Goal: Information Seeking & Learning: Learn about a topic

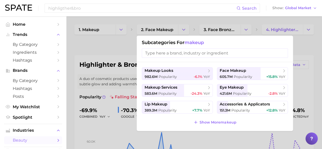
click at [115, 34] on div at bounding box center [161, 74] width 322 height 149
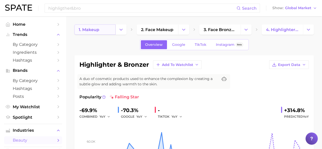
click at [103, 30] on link "1. makeup" at bounding box center [94, 29] width 41 height 10
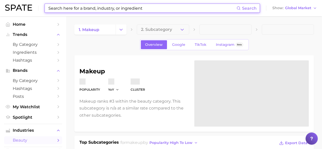
click at [100, 10] on input at bounding box center [142, 8] width 189 height 9
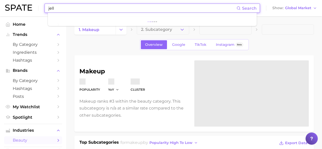
type input "jelly"
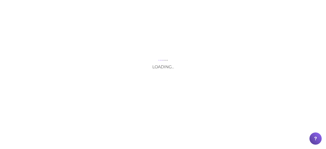
drag, startPoint x: 100, startPoint y: 10, endPoint x: 80, endPoint y: 17, distance: 20.5
click at [80, 17] on div "Loading..." at bounding box center [163, 74] width 326 height 149
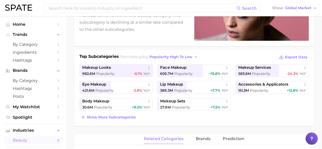
scroll to position [86, 0]
click at [122, 10] on input at bounding box center [142, 8] width 189 height 9
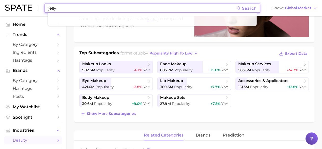
scroll to position [91, 0]
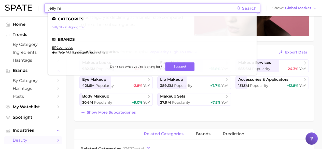
type input "jelly hi"
click at [75, 26] on link "jelly stick highlighter" at bounding box center [68, 27] width 33 height 4
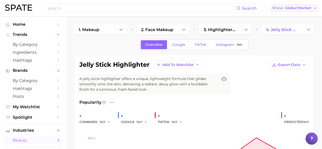
click at [291, 7] on span "Global Market" at bounding box center [298, 8] width 26 height 3
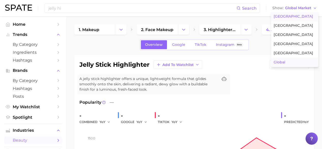
click at [284, 15] on span "United States" at bounding box center [293, 16] width 39 height 4
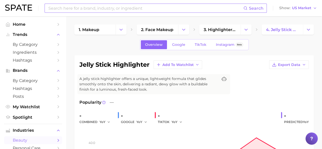
click at [101, 11] on input at bounding box center [145, 8] width 195 height 9
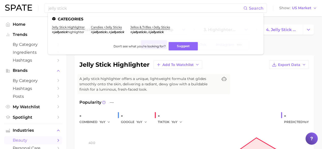
click at [170, 99] on div "Popularity —" at bounding box center [193, 102] width 229 height 6
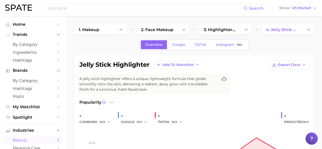
click at [180, 43] on span "Google" at bounding box center [178, 45] width 13 height 4
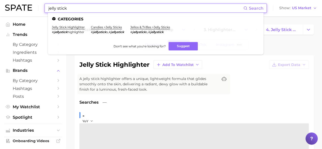
click at [246, 87] on div "jelly stick highlighter Add to Watchlist Export Data A jelly stick highlighter …" at bounding box center [193, 133] width 229 height 146
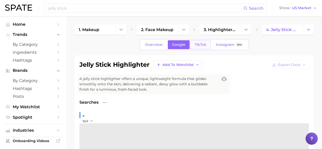
click at [206, 47] on link "TikTok" at bounding box center [200, 44] width 20 height 9
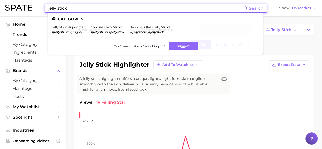
click at [249, 86] on div "jelly stick highlighter Add to Watchlist Export Data A jelly stick highlighter …" at bounding box center [193, 137] width 229 height 155
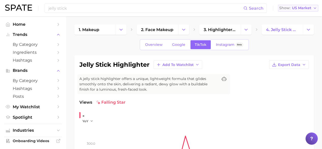
click at [302, 7] on span "US Market" at bounding box center [301, 8] width 19 height 3
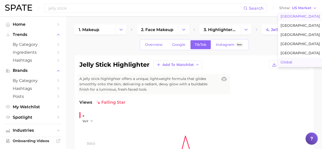
click at [296, 62] on button "Global" at bounding box center [300, 62] width 45 height 9
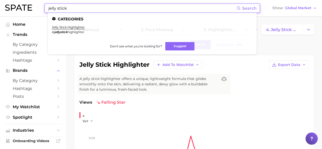
click at [139, 10] on input "jelly stick" at bounding box center [142, 8] width 189 height 9
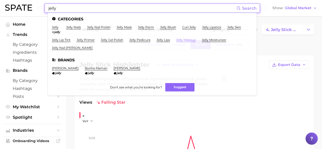
type input "jelly"
click at [187, 39] on link "jelly makeup" at bounding box center [186, 40] width 20 height 4
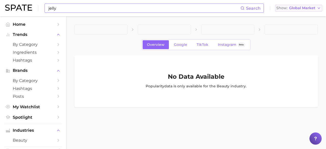
click at [303, 11] on button "Show Global Market" at bounding box center [298, 8] width 47 height 7
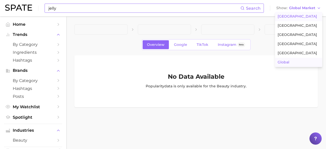
click at [299, 17] on span "United States" at bounding box center [296, 16] width 39 height 4
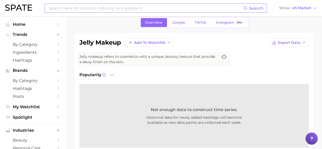
scroll to position [23, 0]
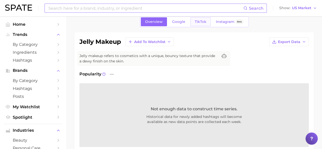
click at [204, 21] on span "TikTok" at bounding box center [201, 22] width 12 height 4
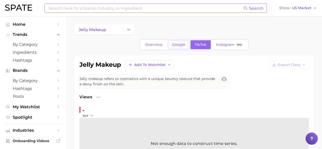
click at [177, 45] on span "Google" at bounding box center [178, 45] width 13 height 4
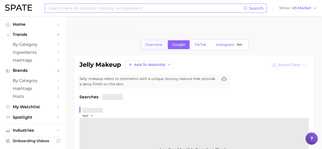
click at [163, 44] on link "Overview" at bounding box center [154, 44] width 26 height 9
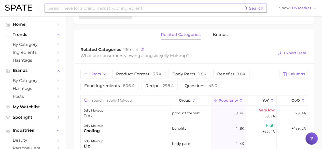
scroll to position [208, 0]
click at [298, 72] on span "Columns" at bounding box center [296, 74] width 17 height 4
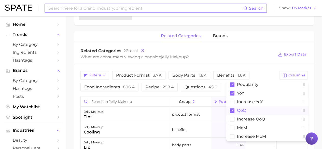
scroll to position [206, 0]
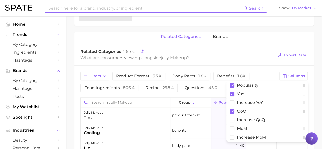
click at [292, 37] on div "related categories brands" at bounding box center [194, 37] width 240 height 10
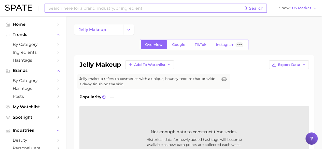
scroll to position [1, 0]
click at [128, 28] on icon "Change Category" at bounding box center [128, 28] width 5 height 5
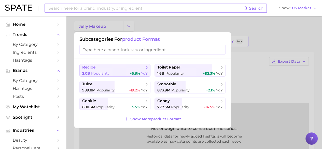
scroll to position [4, 0]
click at [137, 50] on input "search" at bounding box center [152, 49] width 146 height 9
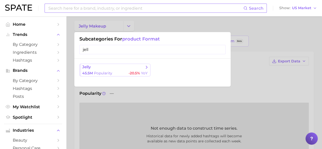
type input "jell"
click at [130, 68] on span "jelly" at bounding box center [113, 67] width 62 height 5
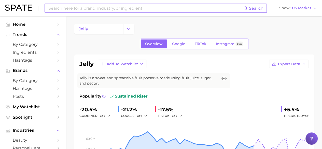
click at [105, 10] on input at bounding box center [145, 8] width 195 height 9
type input "m"
click at [48, 42] on span "by Category" at bounding box center [33, 44] width 41 height 5
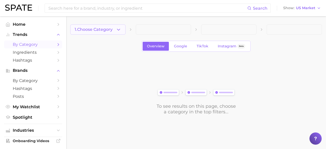
click at [106, 31] on span "1. Choose Category" at bounding box center [94, 29] width 38 height 5
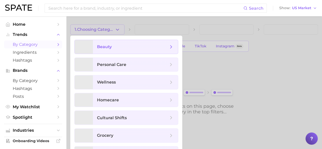
click at [111, 49] on span "beauty" at bounding box center [135, 47] width 85 height 14
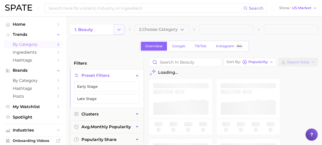
click at [117, 32] on button "Change Category" at bounding box center [119, 29] width 11 height 10
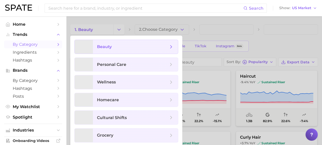
click at [168, 44] on icon at bounding box center [171, 47] width 6 height 6
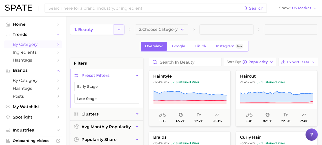
click at [123, 31] on button "Change Category" at bounding box center [119, 29] width 11 height 10
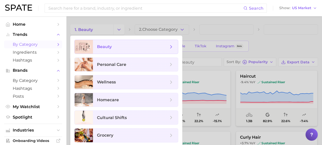
click at [171, 45] on polyline at bounding box center [171, 46] width 1 height 3
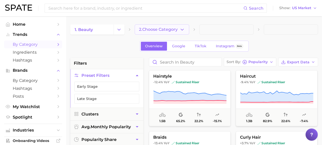
click at [165, 31] on span "2. Choose Category" at bounding box center [158, 29] width 39 height 5
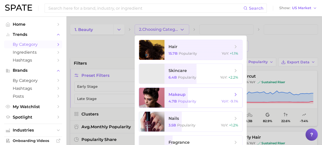
click at [185, 93] on span "makeup" at bounding box center [176, 94] width 17 height 5
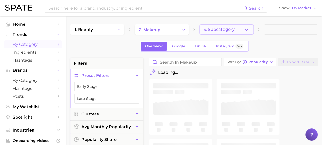
click at [221, 27] on span "3. Subcategory" at bounding box center [219, 29] width 31 height 5
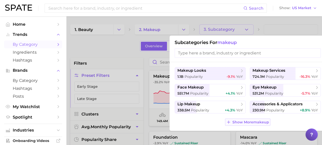
click at [240, 122] on span "Show More makeup" at bounding box center [250, 122] width 37 height 4
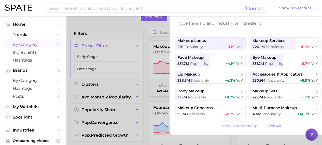
scroll to position [30, 0]
click at [287, 75] on span "accessories & applicators" at bounding box center [277, 74] width 50 height 5
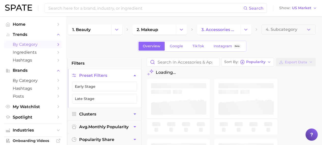
scroll to position [0, 2]
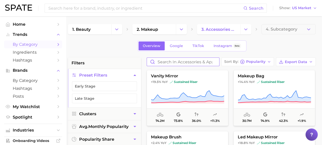
click at [173, 63] on input "Search in accessories & applicators" at bounding box center [183, 62] width 72 height 8
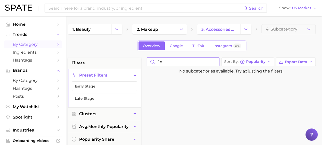
type input "j"
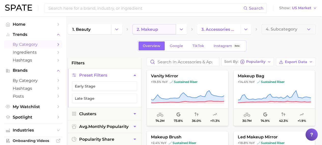
click at [164, 29] on link "2. makeup" at bounding box center [153, 29] width 43 height 10
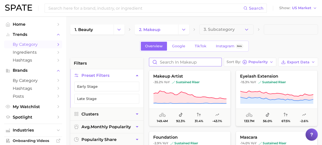
click at [170, 63] on input "Search in makeup" at bounding box center [185, 62] width 72 height 8
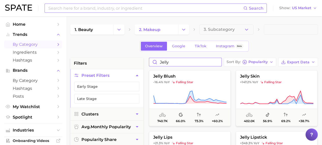
type input "jelly"
